Goal: Task Accomplishment & Management: Use online tool/utility

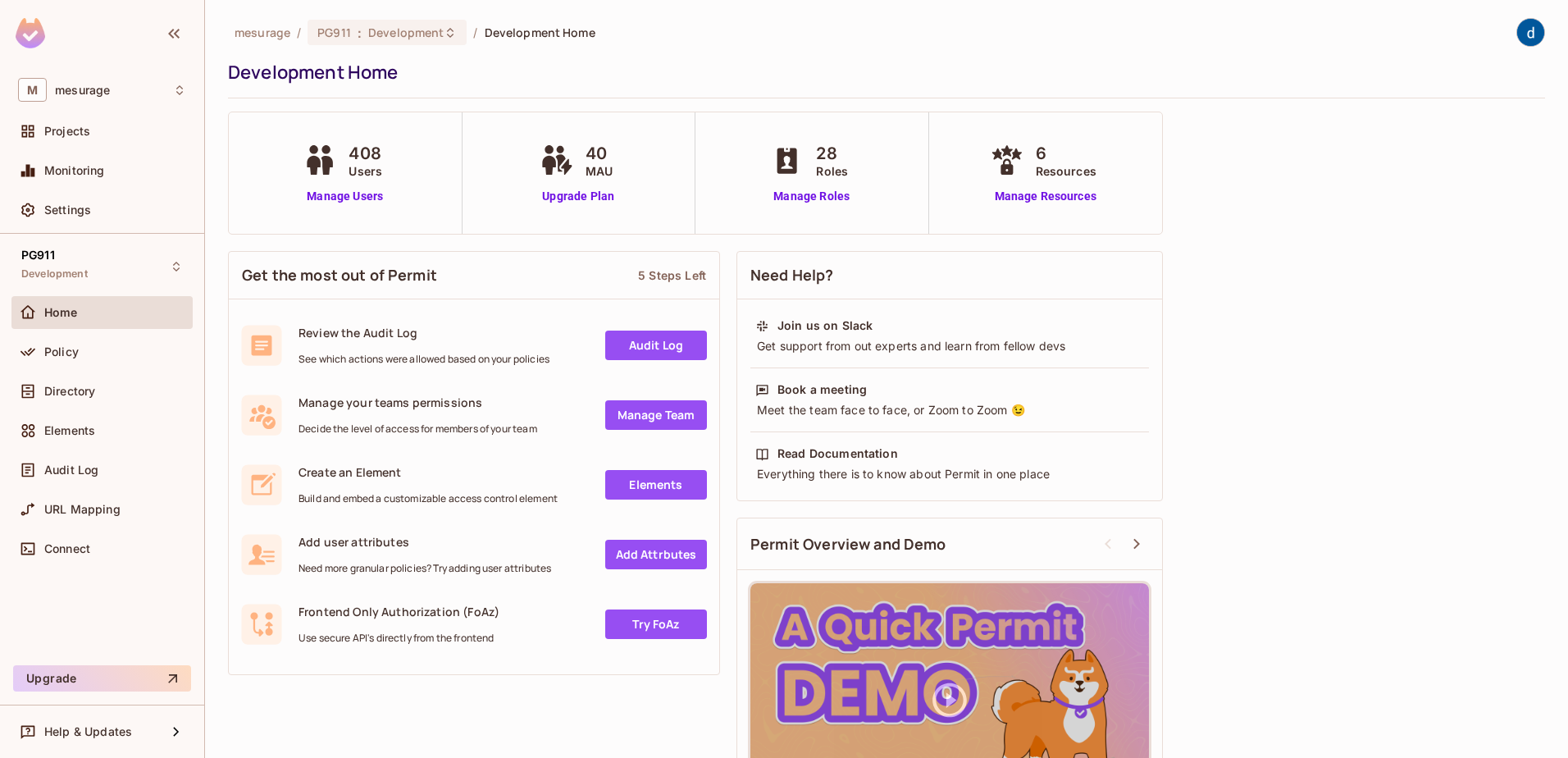
click at [214, 302] on div "mesurage / PG911 : Development / Development Home Development Home 408 Users Ma…" at bounding box center [886, 379] width 1363 height 758
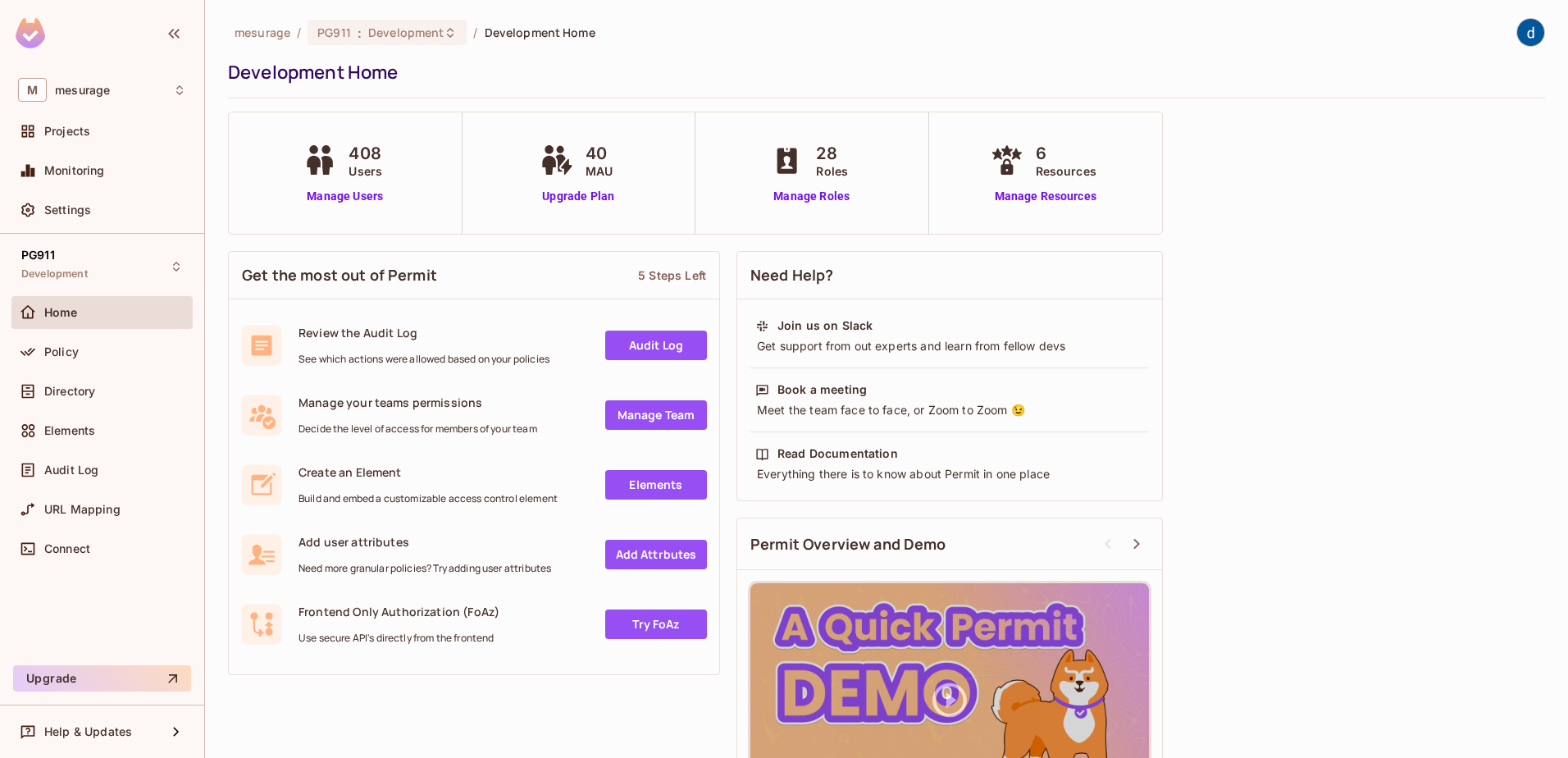
click at [214, 302] on div "mesurage / PG911 : Development / Development Home Development Home 408 Users Ma…" at bounding box center [886, 379] width 1363 height 758
click at [460, 246] on div "Get the most out of Permit 5 Steps Left Review the Audit Log See which actions …" at bounding box center [474, 463] width 492 height 441
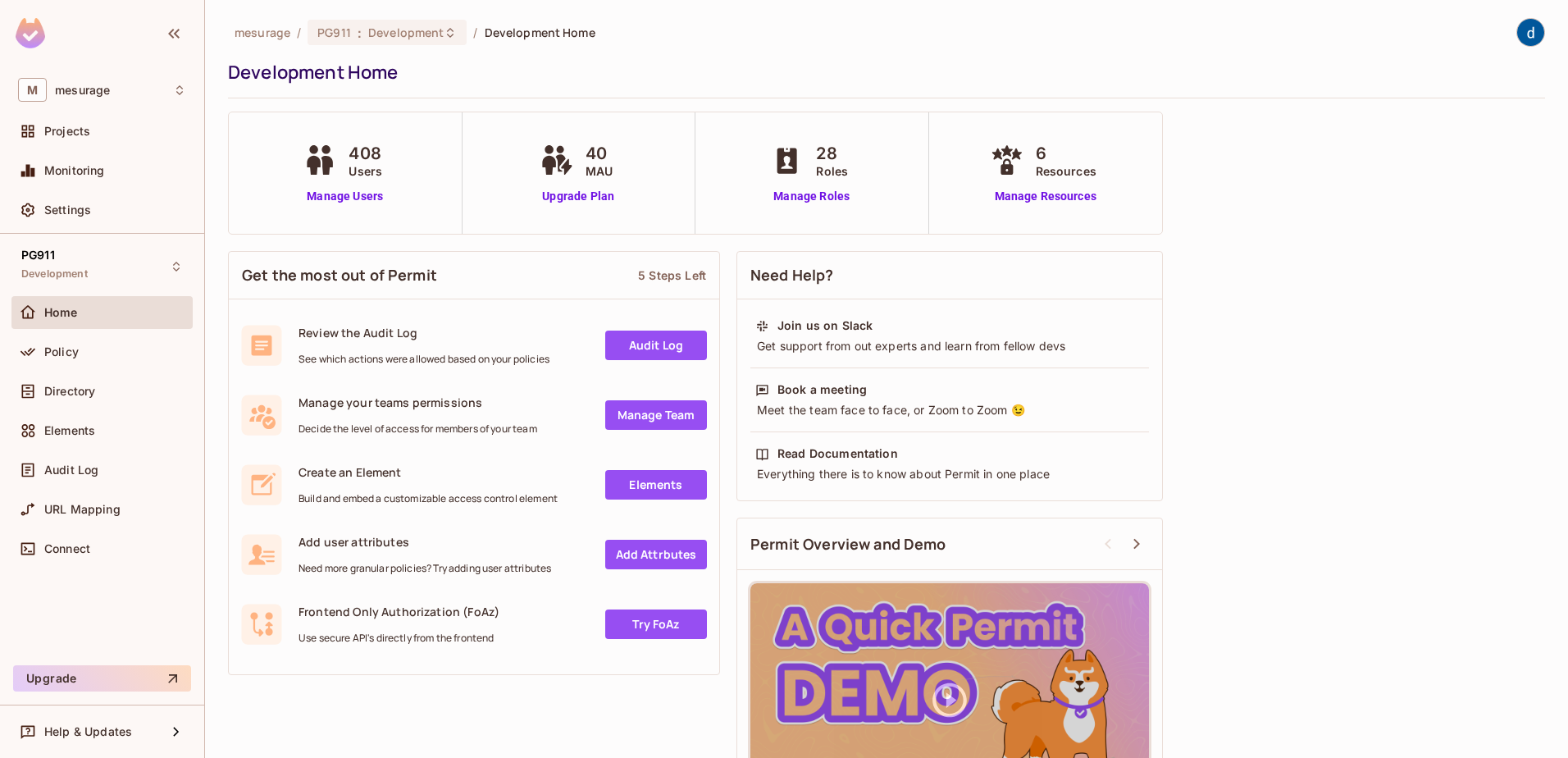
click at [471, 244] on div "Get the most out of Permit 5 Steps Left Review the Audit Log See which actions …" at bounding box center [474, 463] width 492 height 441
click at [225, 396] on div "mesurage / PG911 : Development / Development Home Development Home 408 Users Ma…" at bounding box center [886, 379] width 1363 height 758
click at [223, 394] on div "mesurage / PG911 : Development / Development Home Development Home 408 Users Ma…" at bounding box center [886, 379] width 1363 height 758
click at [289, 247] on div "Get the most out of Permit 5 Steps Left Review the Audit Log See which actions …" at bounding box center [474, 463] width 492 height 441
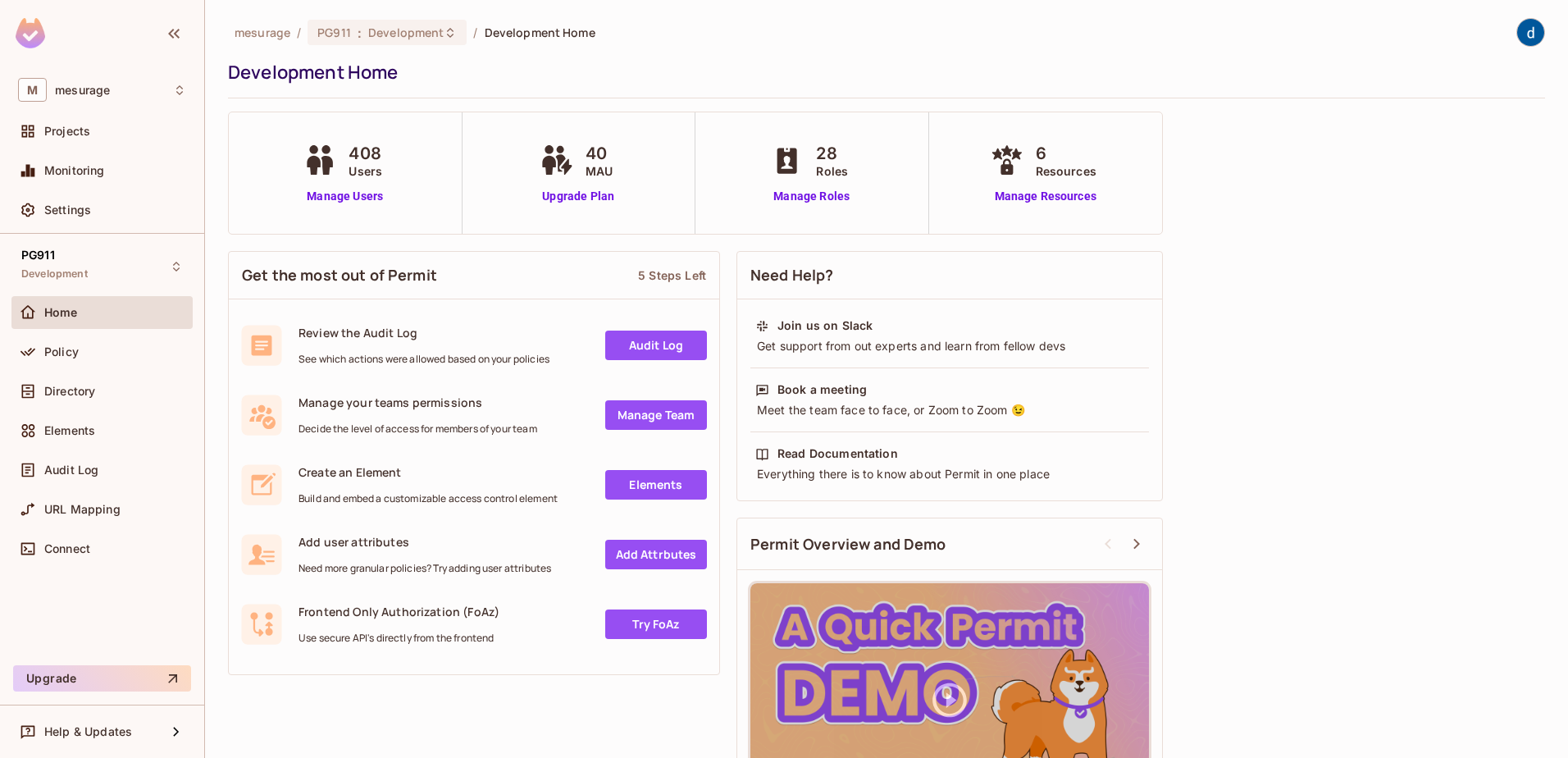
click at [290, 244] on div "Get the most out of Permit 5 Steps Left Review the Audit Log See which actions …" at bounding box center [474, 463] width 492 height 441
click at [313, 243] on div "Get the most out of Permit 5 Steps Left Review the Audit Log See which actions …" at bounding box center [474, 463] width 492 height 441
click at [321, 243] on div "Get the most out of Permit 5 Steps Left Review the Audit Log See which actions …" at bounding box center [474, 463] width 492 height 441
click at [322, 243] on div "Get the most out of Permit 5 Steps Left Review the Audit Log See which actions …" at bounding box center [474, 463] width 492 height 441
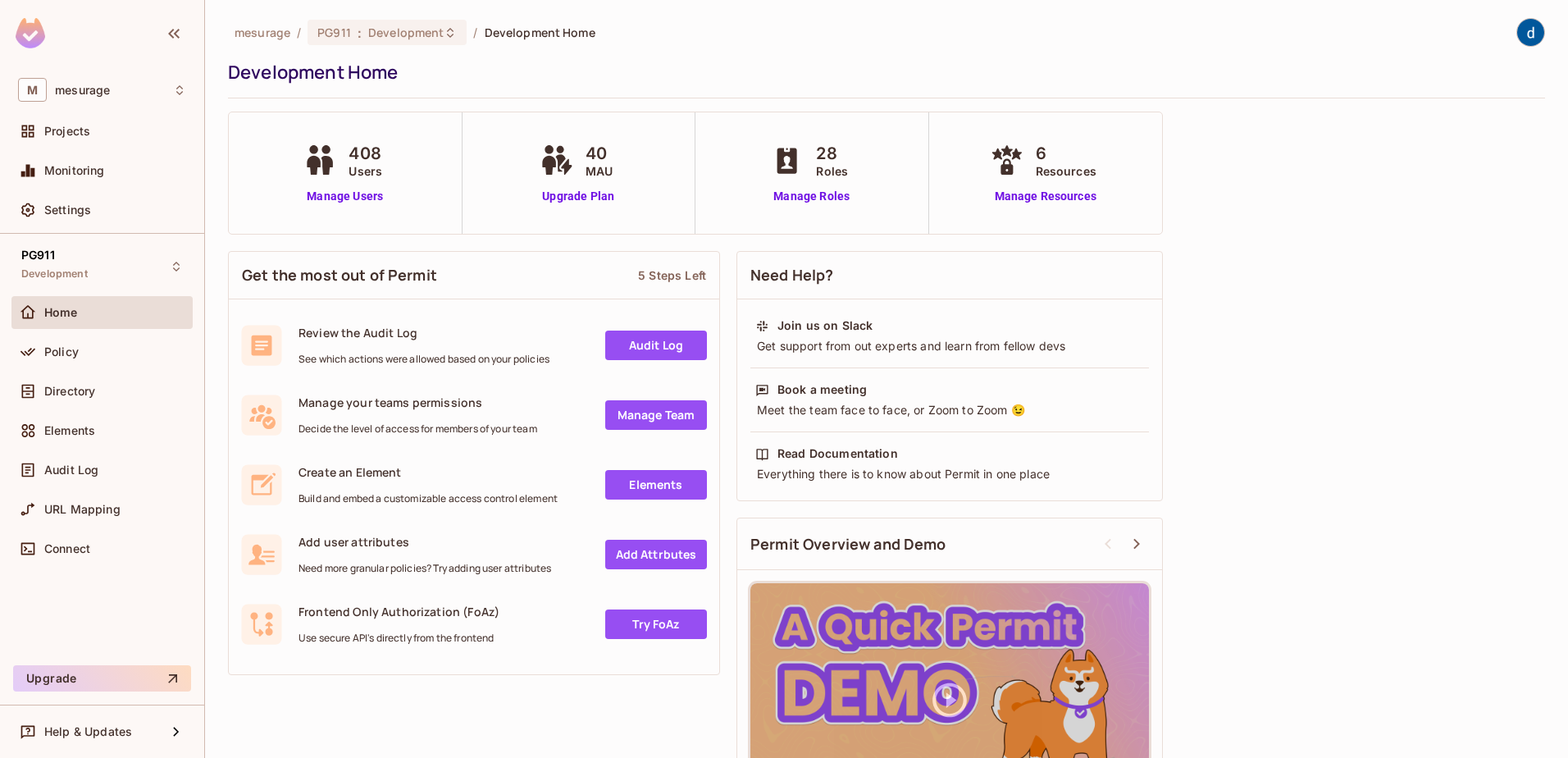
click at [322, 243] on div "Get the most out of Permit 5 Steps Left Review the Audit Log See which actions …" at bounding box center [474, 463] width 492 height 441
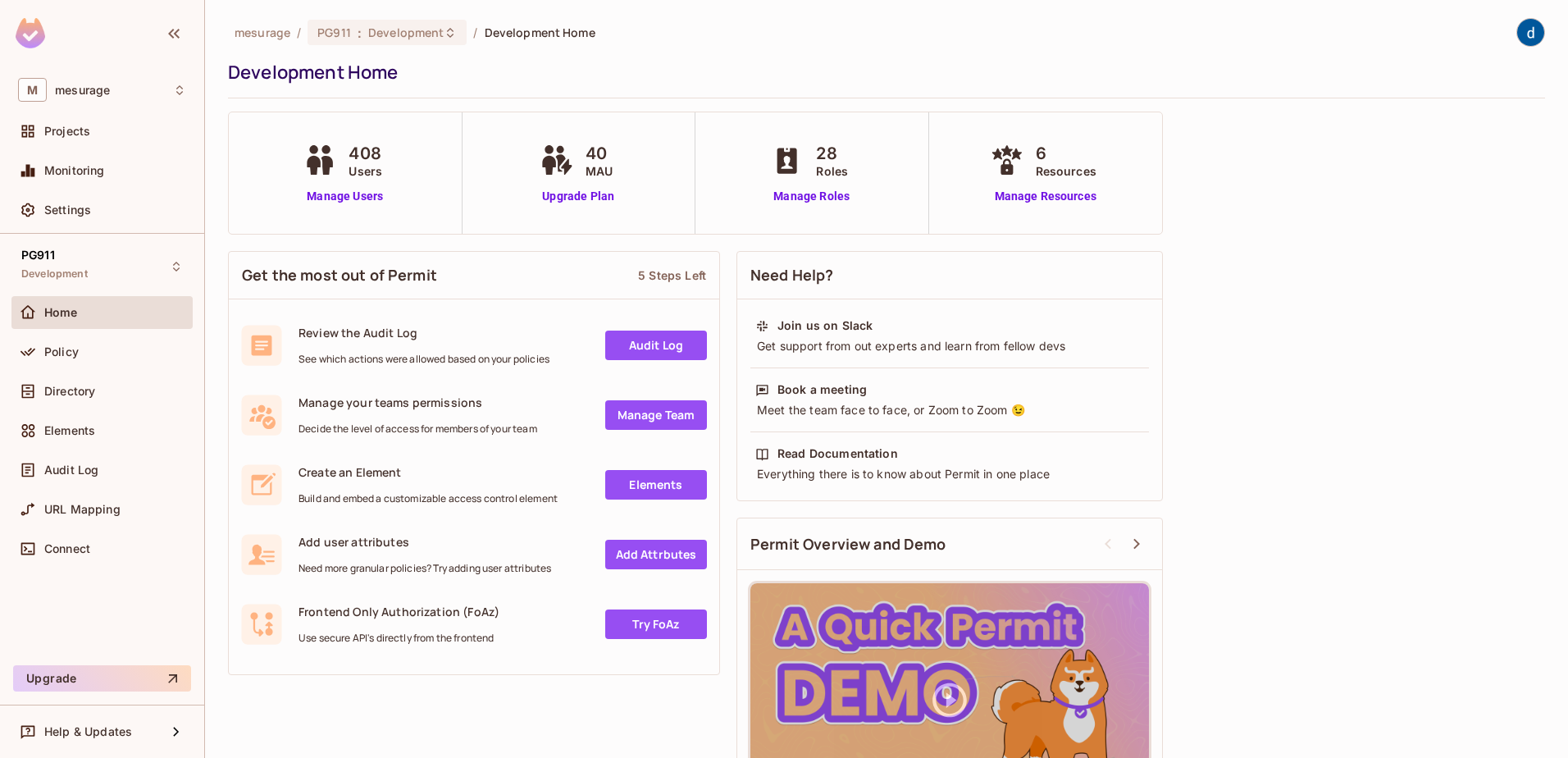
click at [322, 243] on div "Get the most out of Permit 5 Steps Left Review the Audit Log See which actions …" at bounding box center [474, 463] width 492 height 441
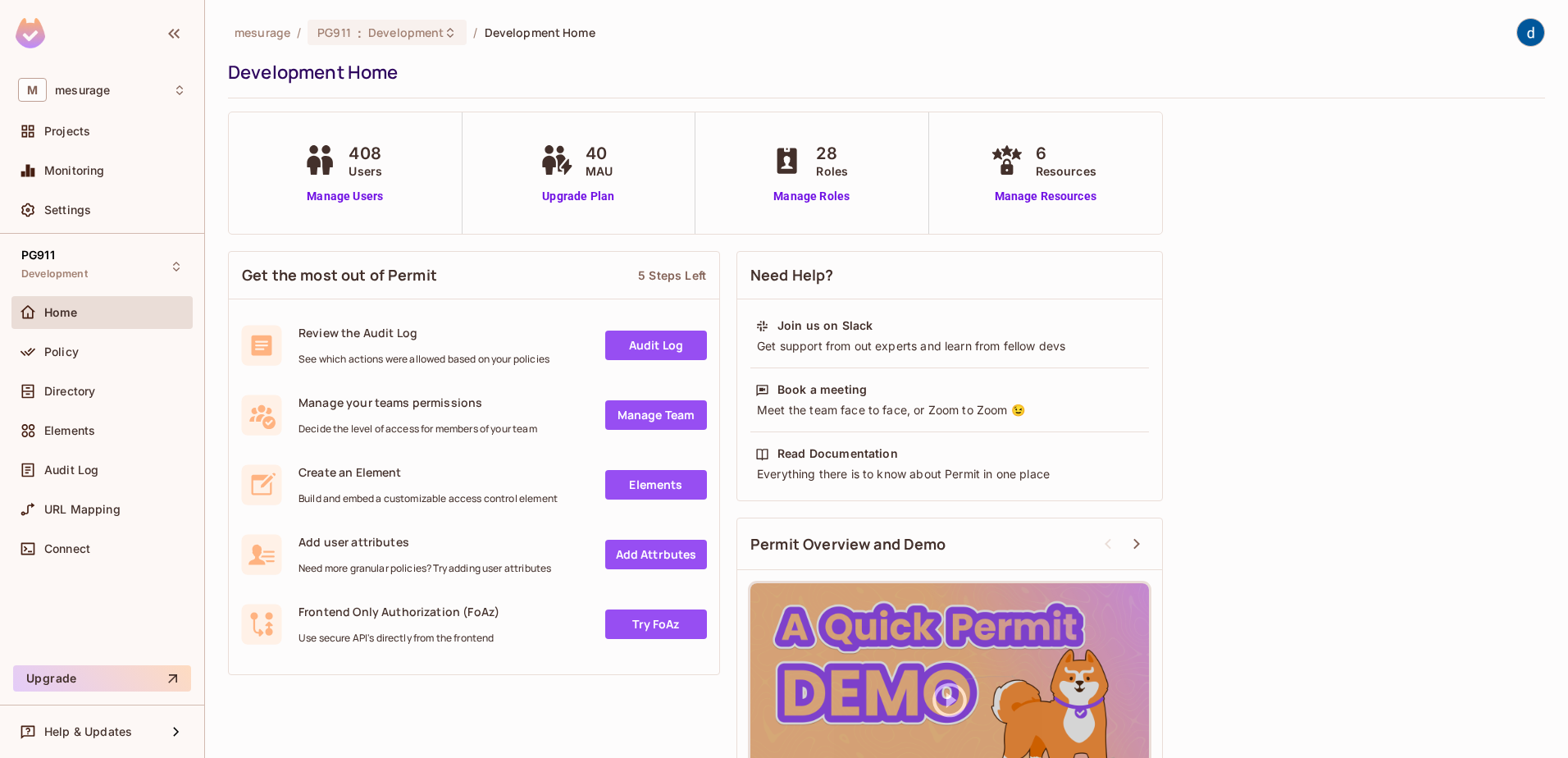
click at [322, 243] on div "Get the most out of Permit 5 Steps Left Review the Audit Log See which actions …" at bounding box center [474, 463] width 492 height 441
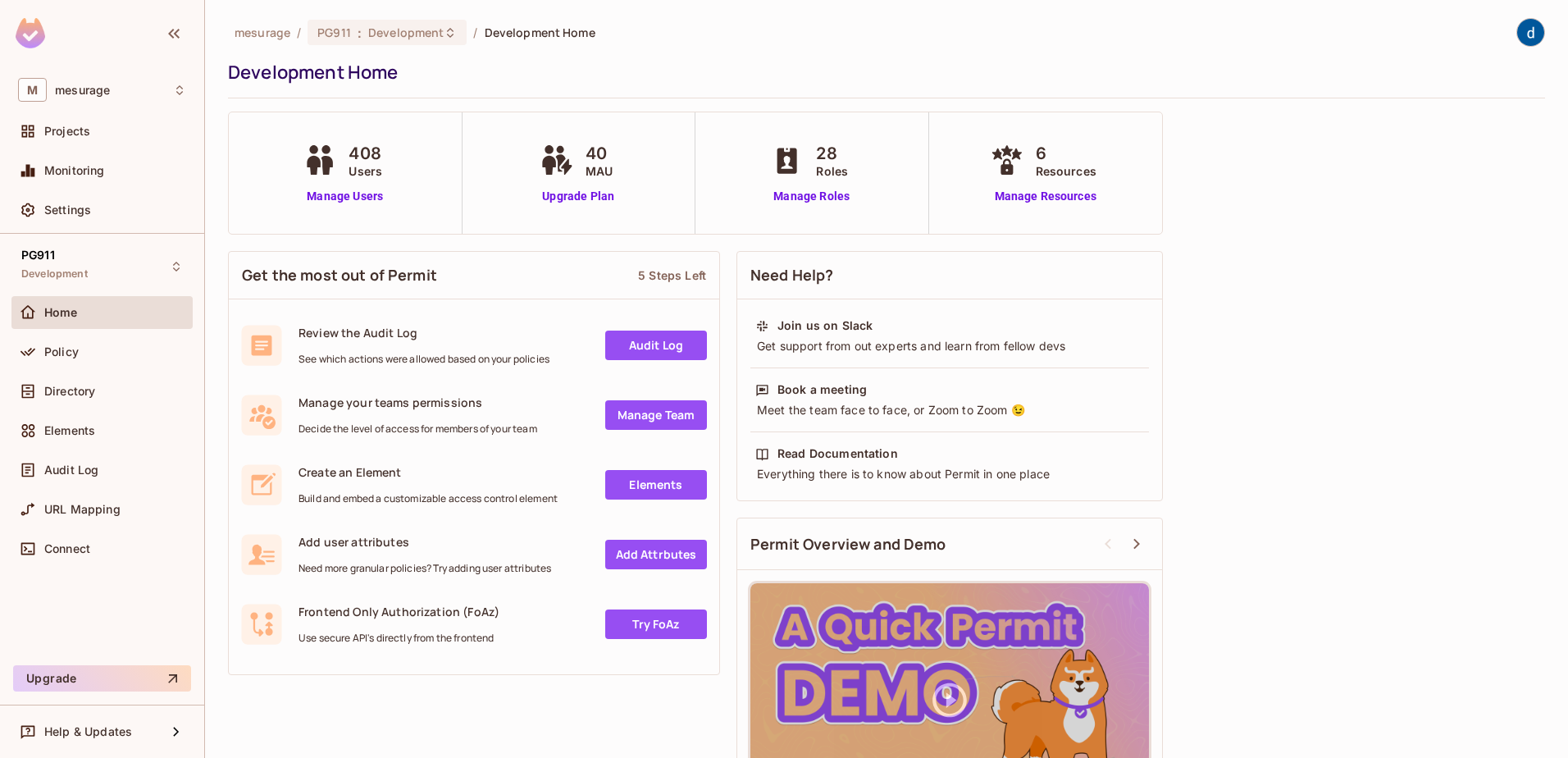
click at [322, 243] on div "Get the most out of Permit 5 Steps Left Review the Audit Log See which actions …" at bounding box center [474, 463] width 492 height 441
click at [818, 161] on span "28" at bounding box center [832, 153] width 32 height 24
click at [805, 200] on link "Manage Roles" at bounding box center [811, 196] width 89 height 17
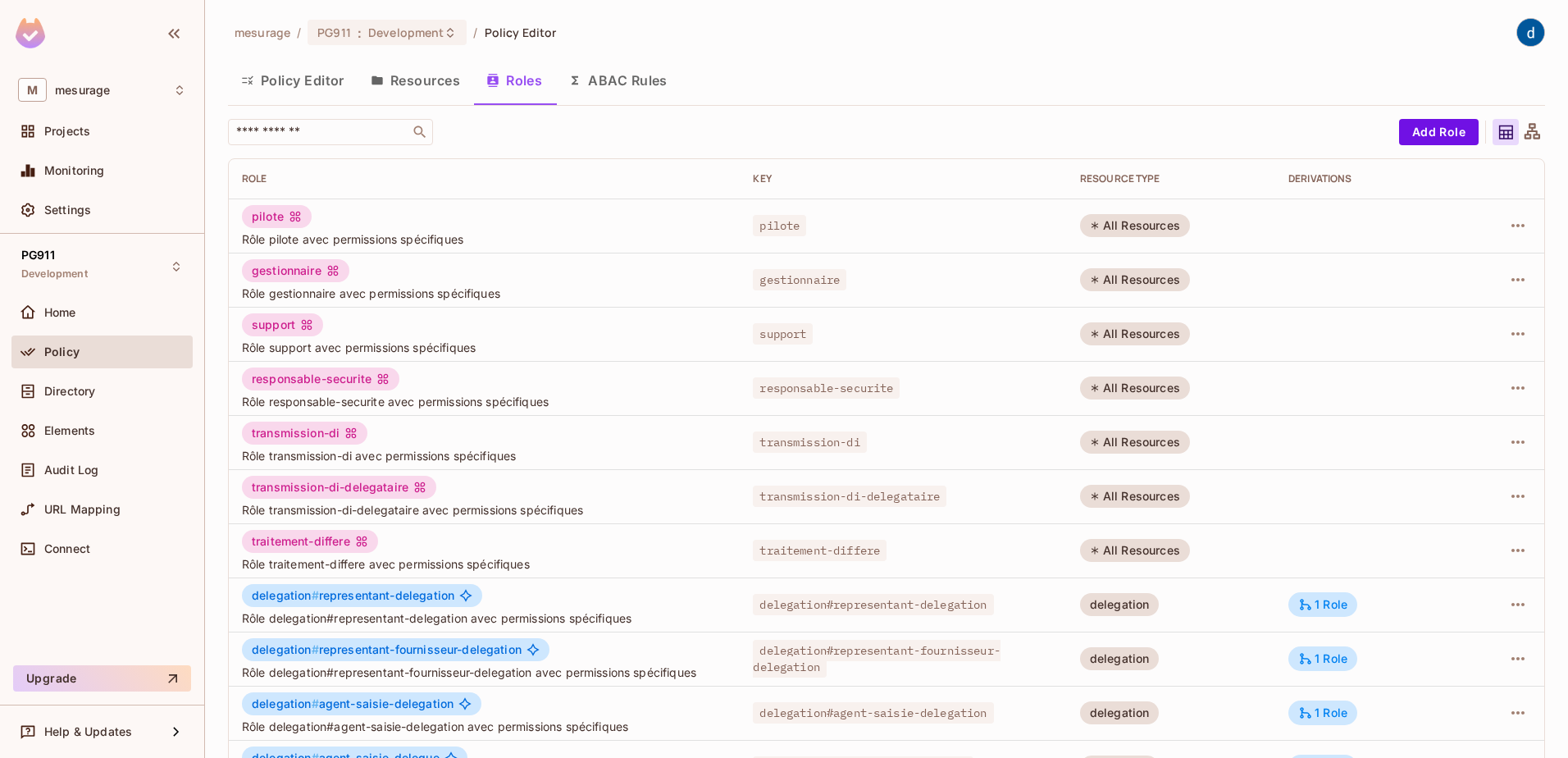
click at [302, 84] on button "Policy Editor" at bounding box center [293, 80] width 130 height 41
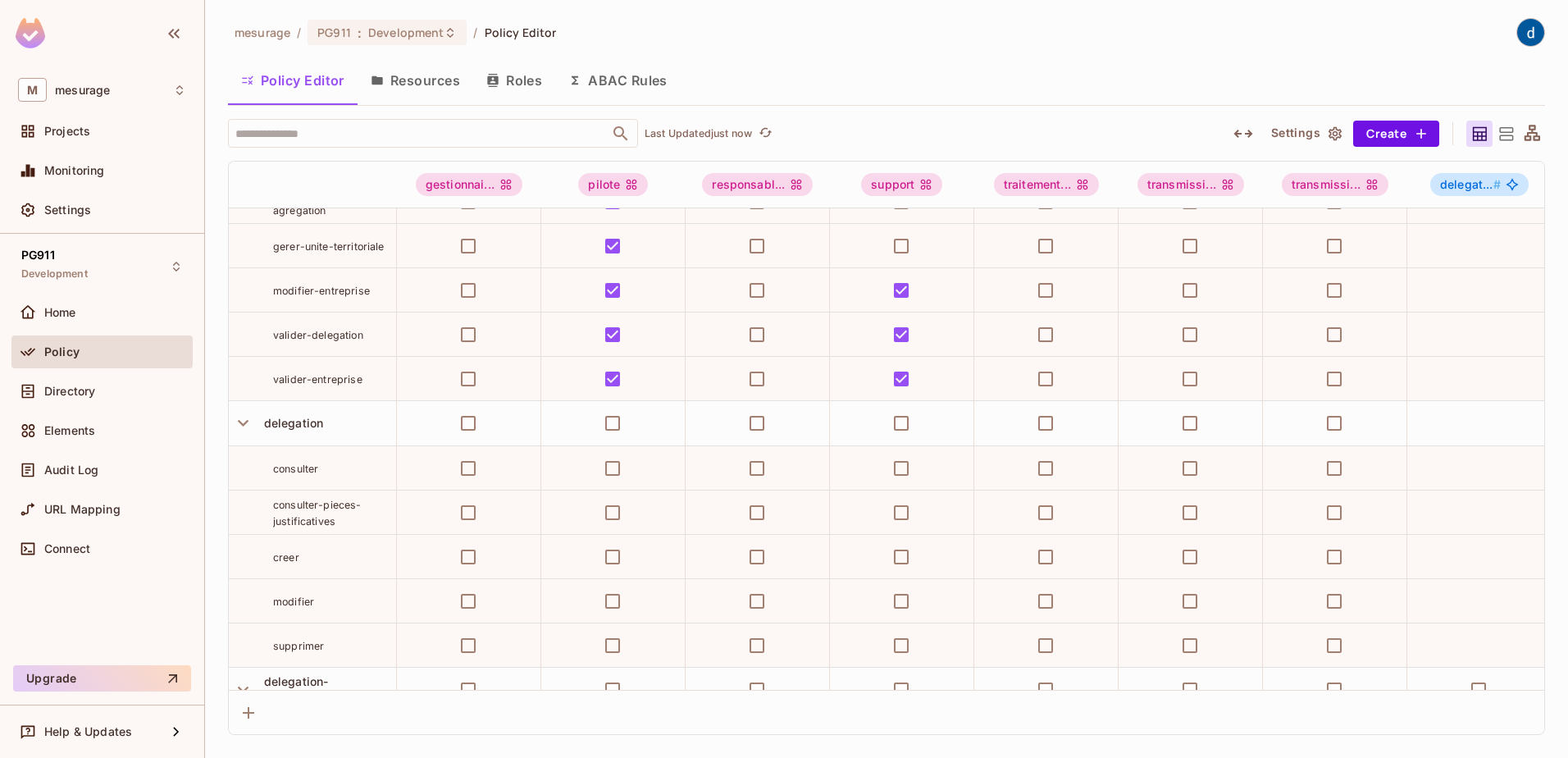
scroll to position [575, 0]
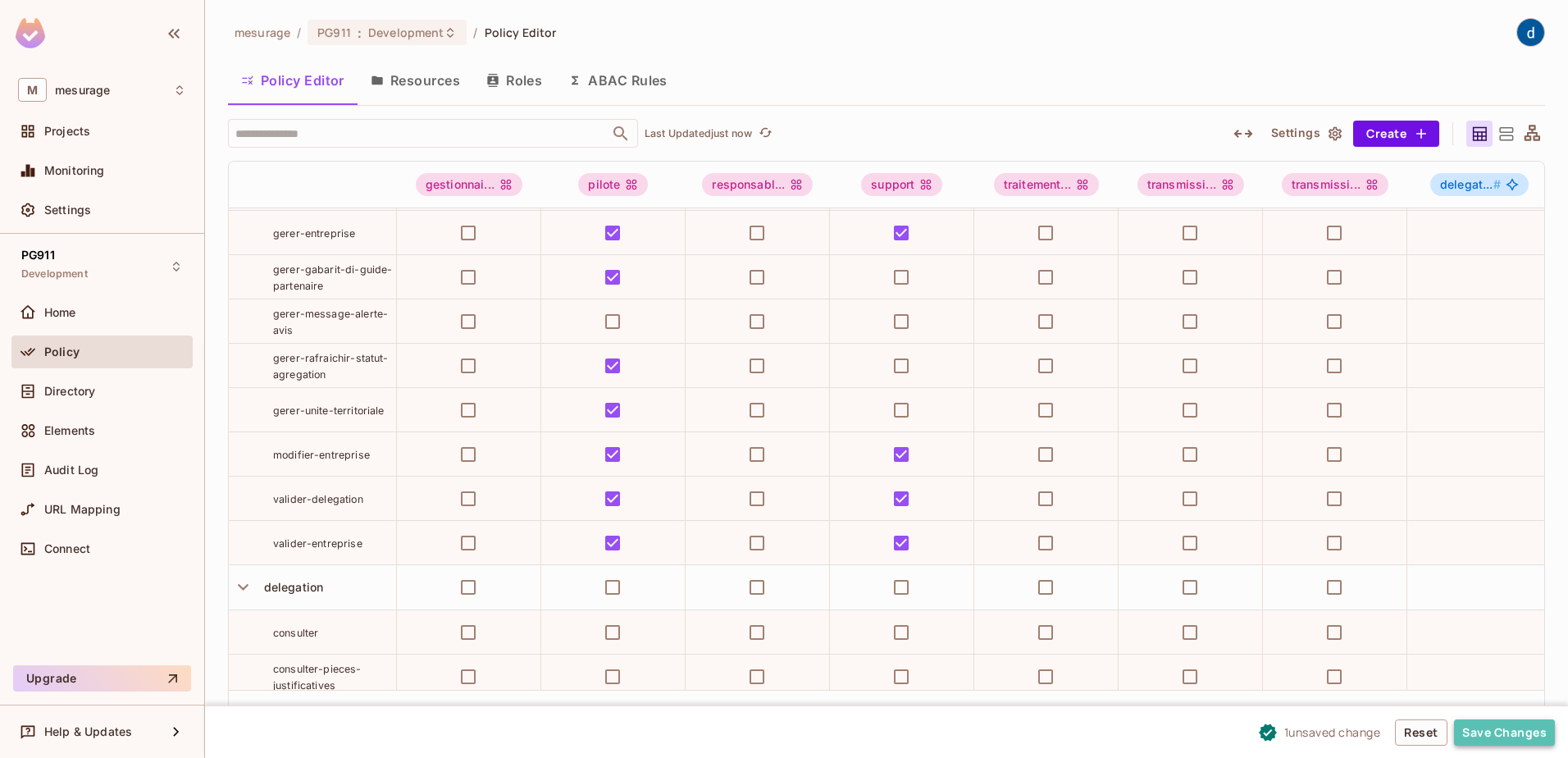
click at [1496, 733] on button "Save Changes" at bounding box center [1504, 733] width 101 height 26
